Goal: Communication & Community: Answer question/provide support

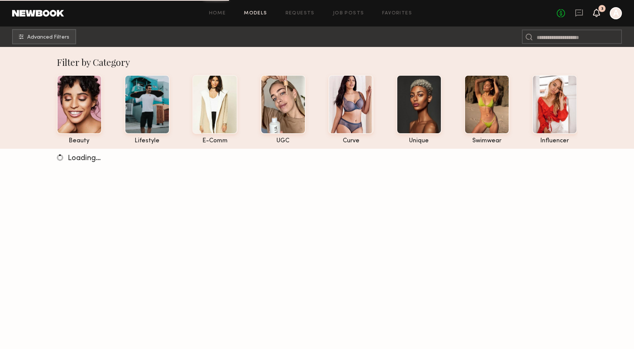
click at [597, 9] on icon at bounding box center [597, 9] width 1 height 1
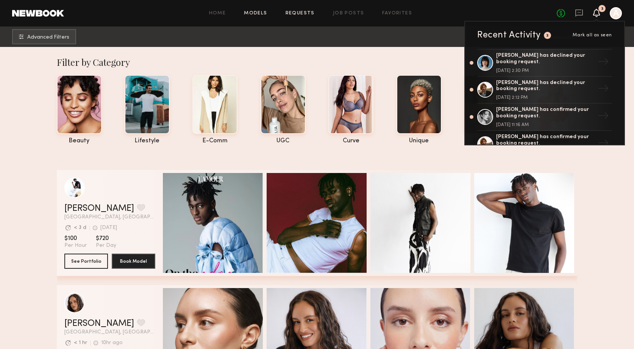
click at [305, 14] on link "Requests" at bounding box center [300, 13] width 29 height 5
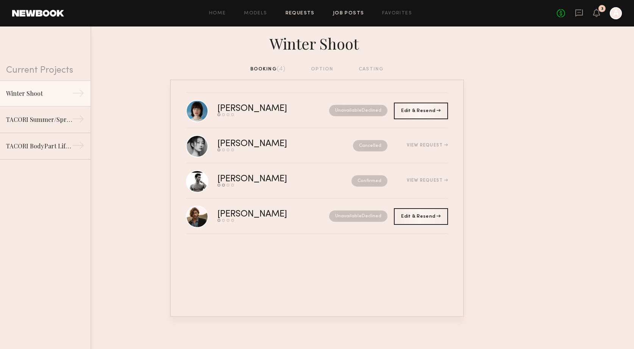
click at [346, 13] on link "Job Posts" at bounding box center [348, 13] width 31 height 5
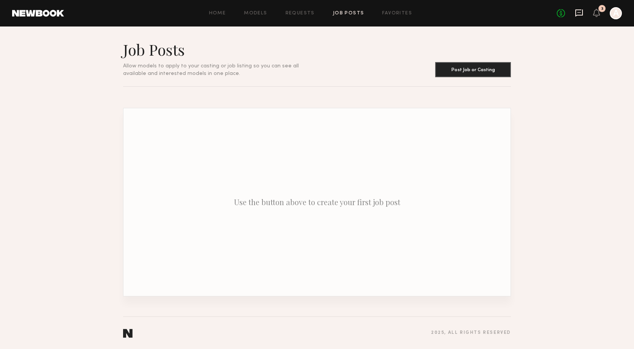
click at [580, 13] on icon at bounding box center [579, 12] width 3 height 1
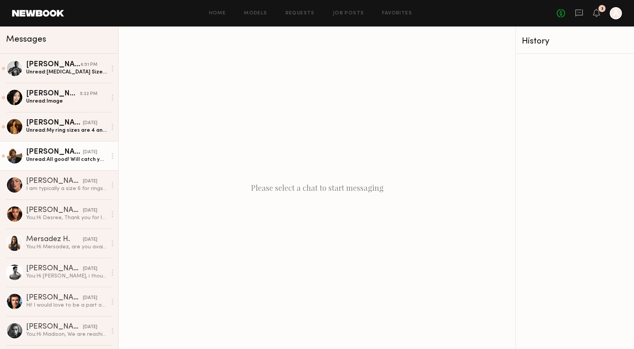
click at [49, 156] on div "[PERSON_NAME]" at bounding box center [54, 153] width 57 height 8
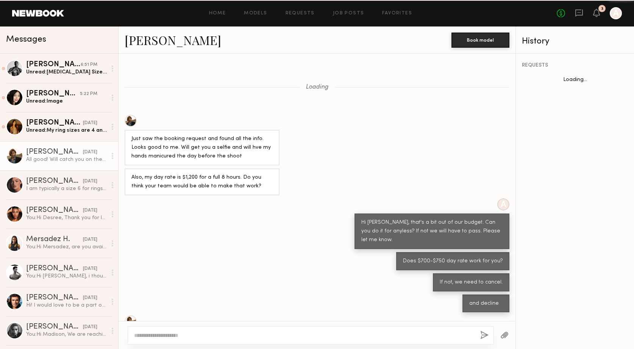
scroll to position [153, 0]
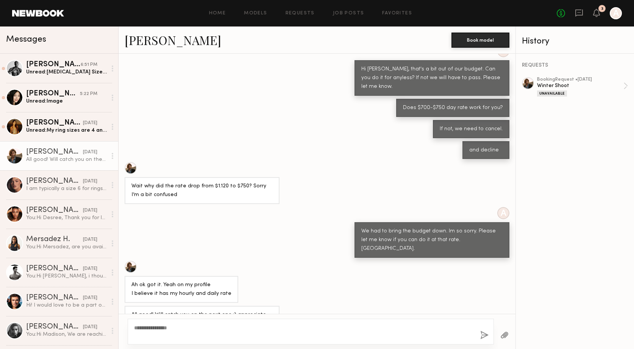
type textarea "**********"
click at [481, 334] on button "button" at bounding box center [485, 335] width 8 height 9
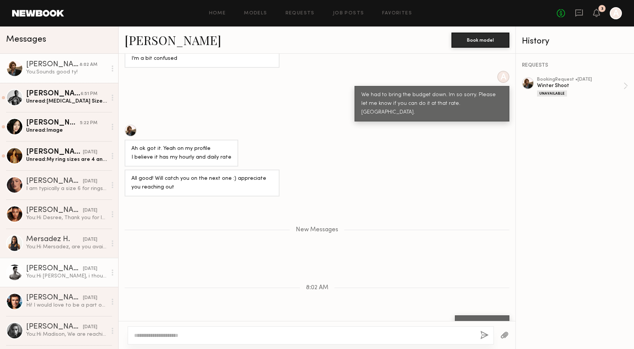
click at [42, 271] on div "[PERSON_NAME]" at bounding box center [54, 269] width 57 height 8
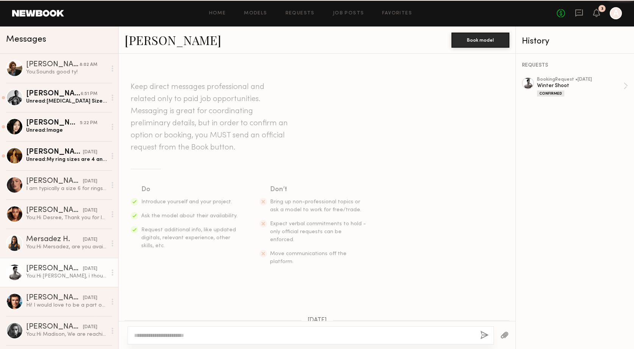
scroll to position [77, 0]
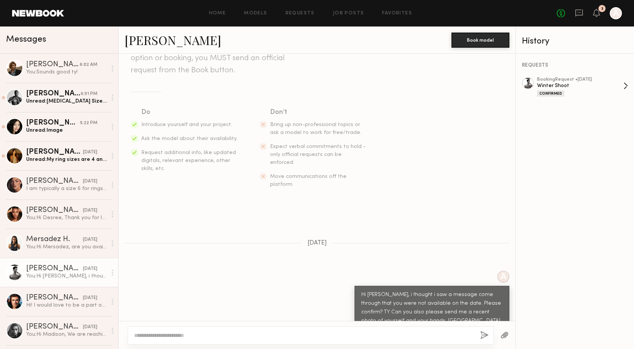
click at [625, 87] on link "booking Request • [DATE] Winter Shoot Confirmed" at bounding box center [582, 86] width 91 height 19
